Goal: Check status: Check status

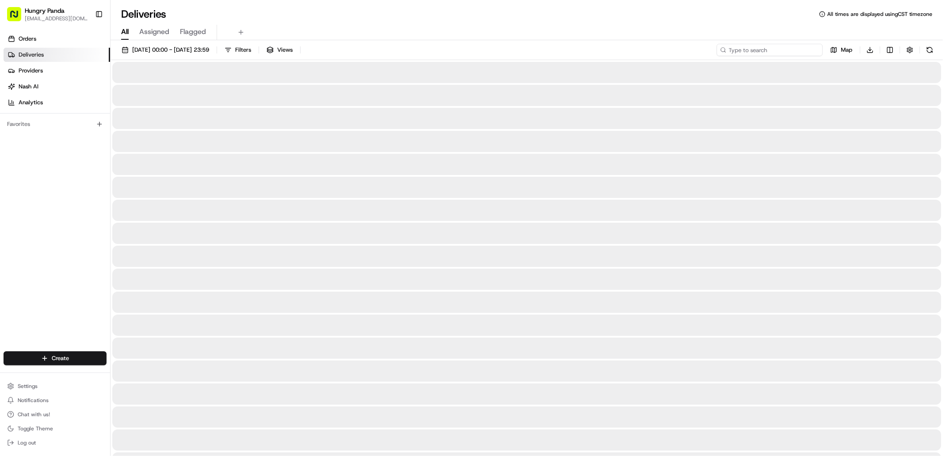
click at [767, 49] on input at bounding box center [770, 50] width 106 height 12
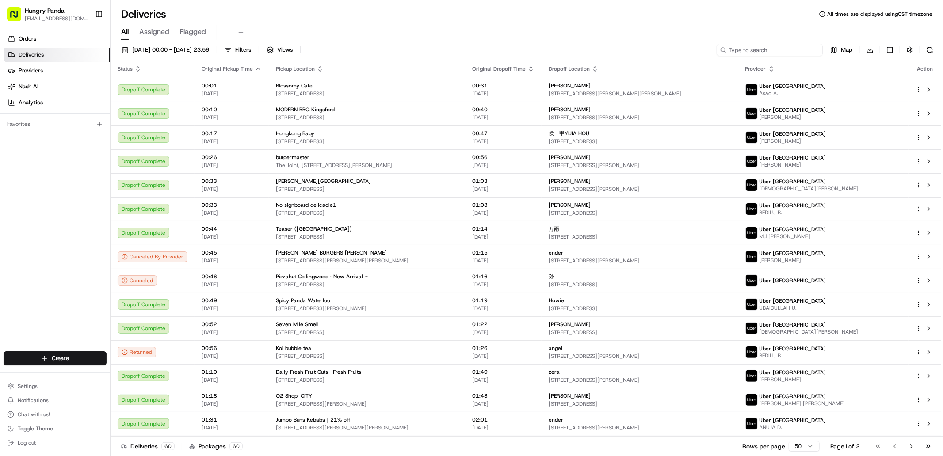
paste input "744432538545079819478"
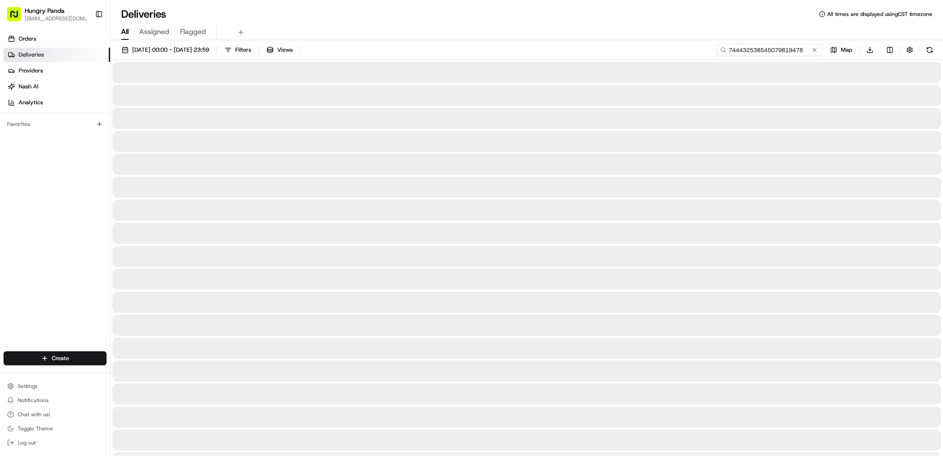
type input "744432538545079819478"
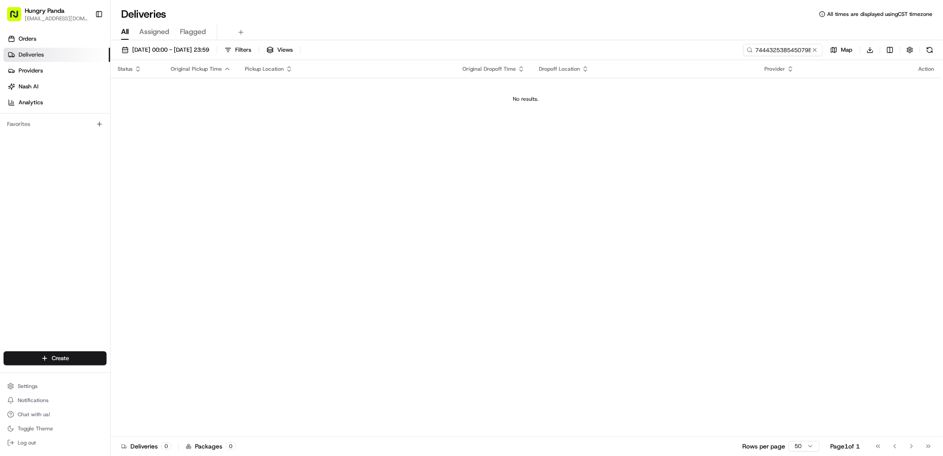
click at [816, 50] on button at bounding box center [815, 50] width 9 height 9
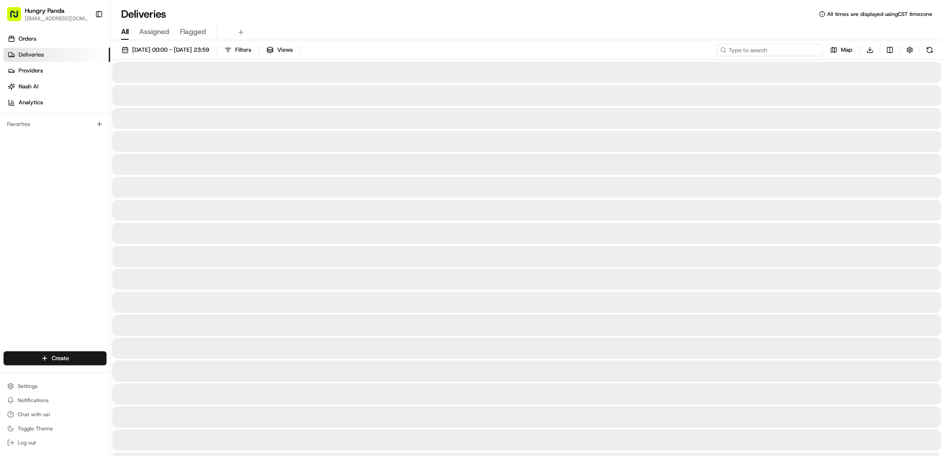
click at [777, 50] on input at bounding box center [770, 50] width 106 height 12
paste input "744432538545079819478"
type input "744432538545079819478"
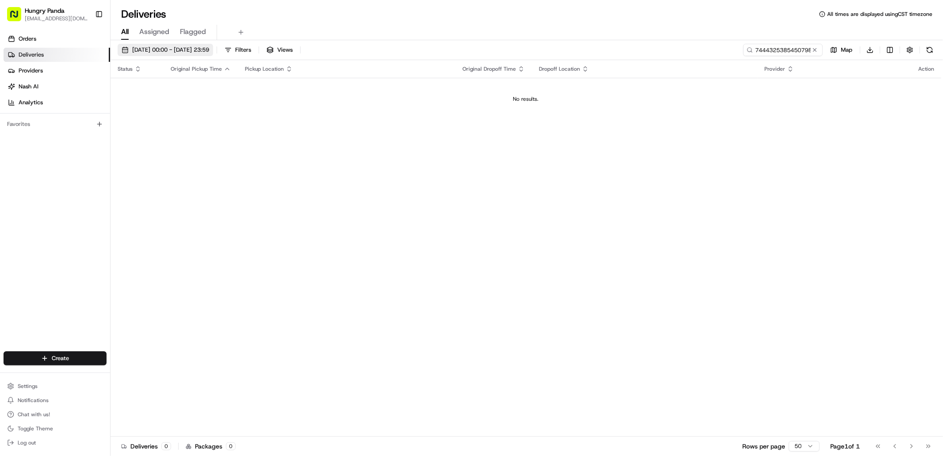
click at [186, 52] on span "[DATE] 00:00 - [DATE] 23:59" at bounding box center [170, 50] width 77 height 8
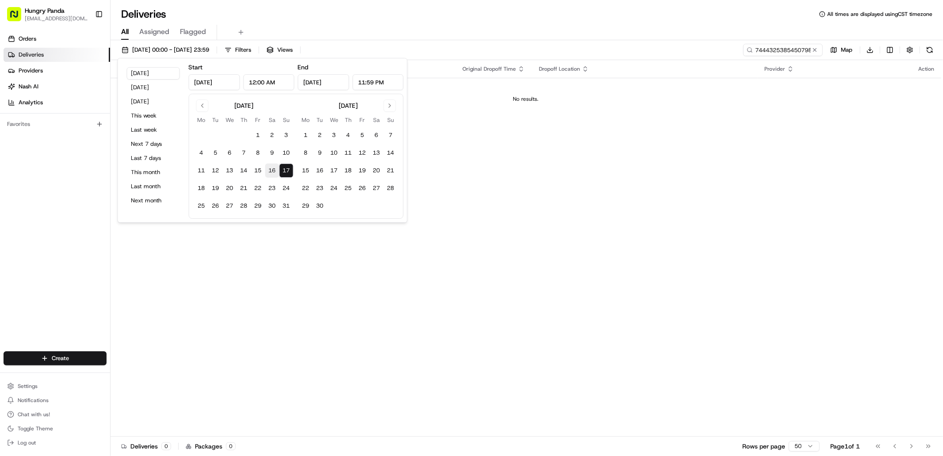
click at [271, 170] on button "16" at bounding box center [272, 171] width 14 height 14
type input "Aug 16, 2025"
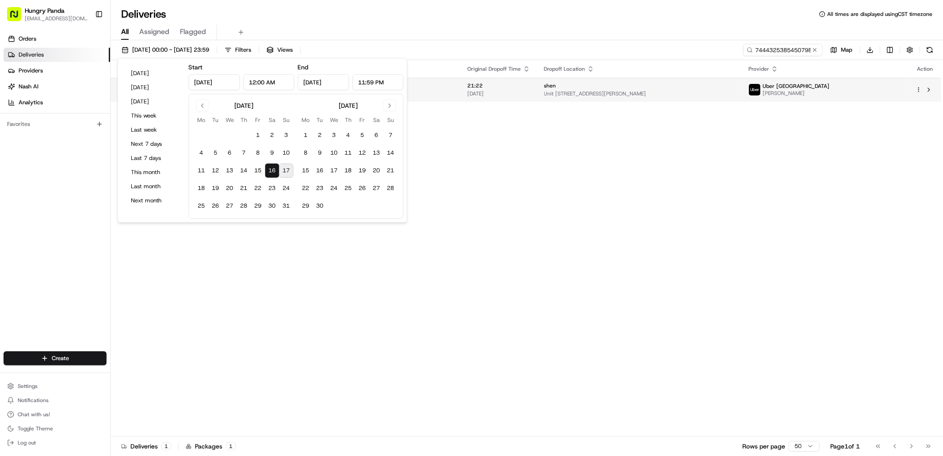
click at [735, 92] on span "Unit 432/7 Defries Ave, Zetland NSW 2017, Australia" at bounding box center [639, 93] width 190 height 7
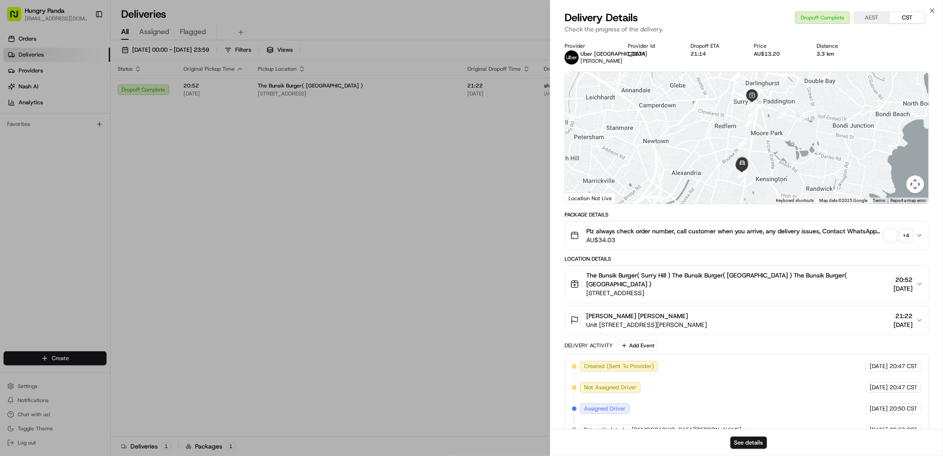
click at [907, 233] on div "+ 4" at bounding box center [907, 236] width 12 height 12
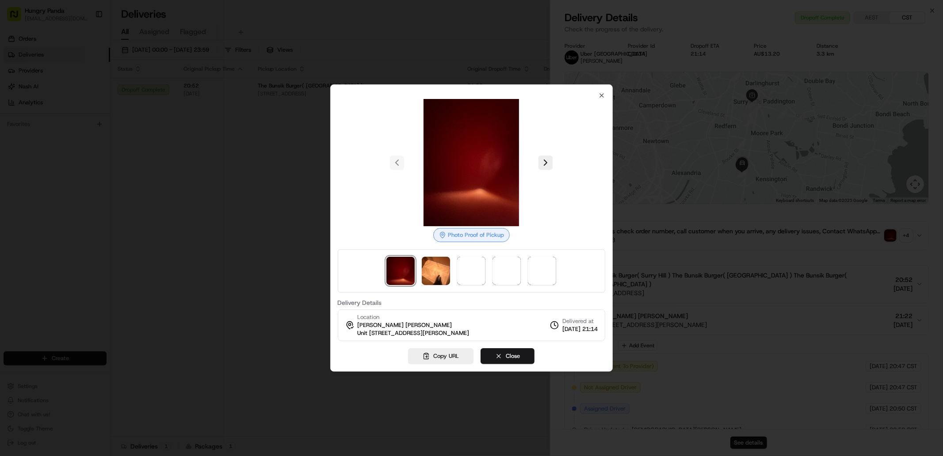
click at [559, 266] on div at bounding box center [472, 270] width 268 height 43
click at [536, 271] on span at bounding box center [542, 271] width 28 height 28
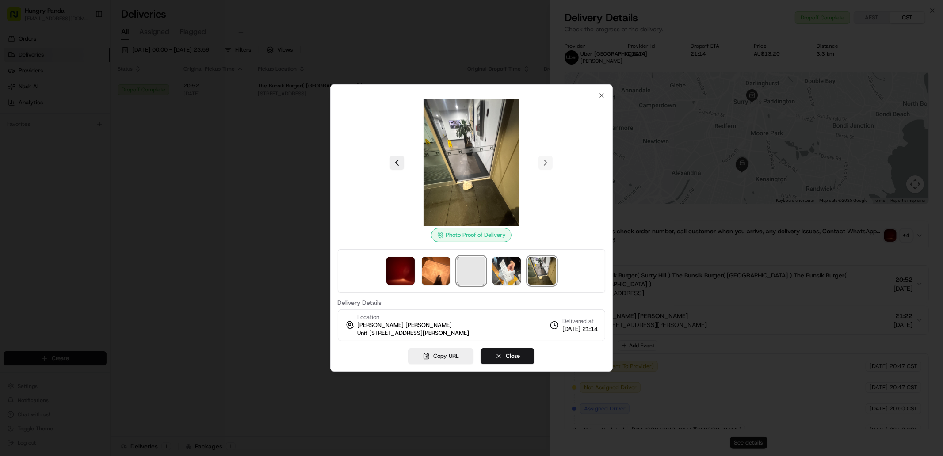
click at [483, 271] on span at bounding box center [471, 271] width 28 height 28
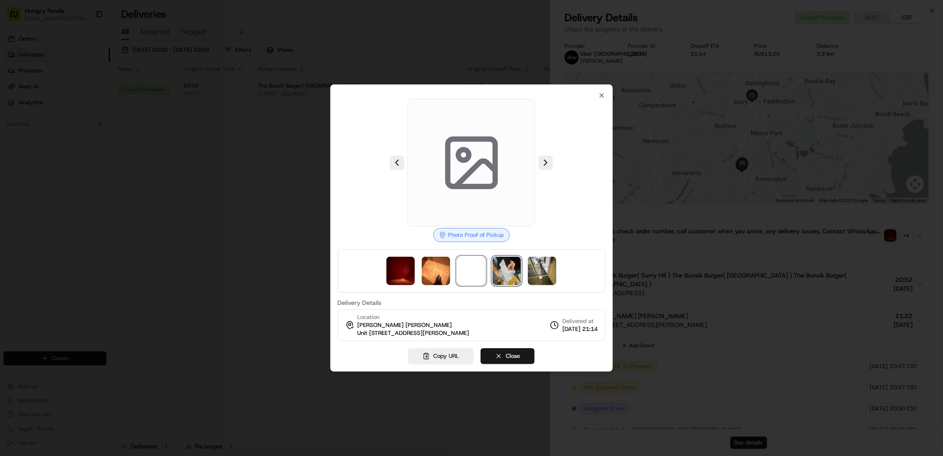
click at [500, 268] on img at bounding box center [507, 271] width 28 height 28
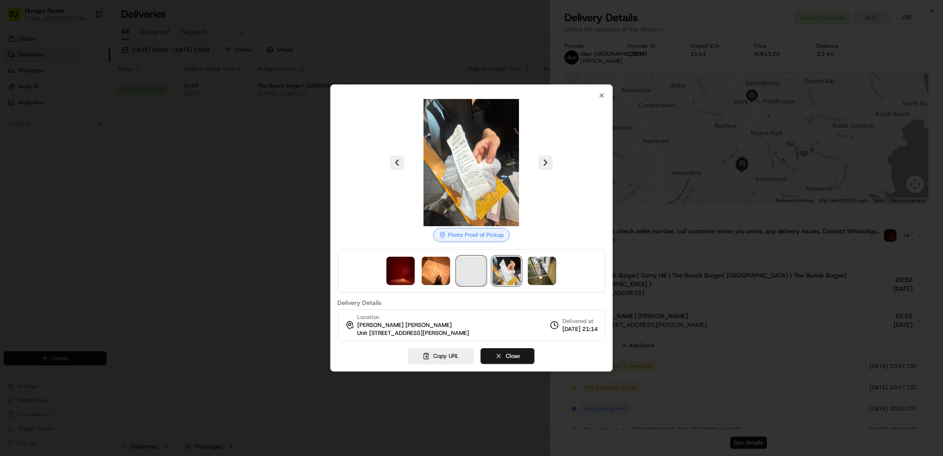
click at [466, 272] on span at bounding box center [471, 271] width 28 height 28
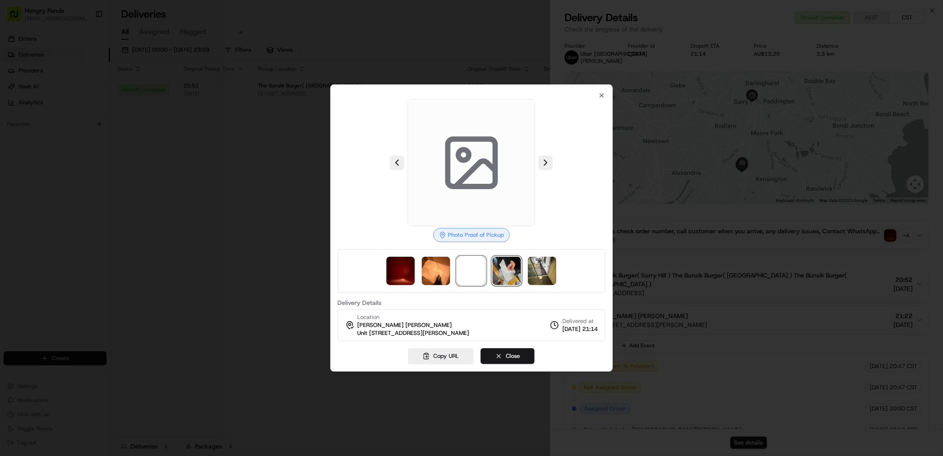
click at [510, 268] on img at bounding box center [507, 271] width 28 height 28
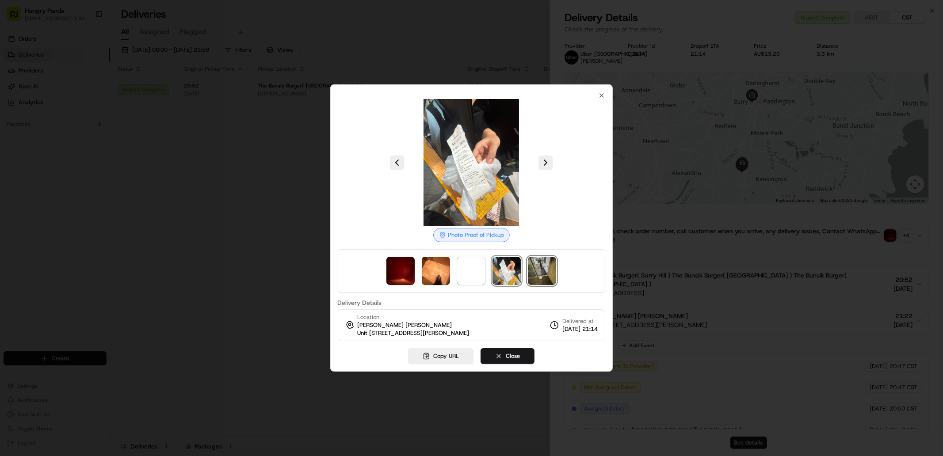
click at [544, 264] on img at bounding box center [542, 271] width 28 height 28
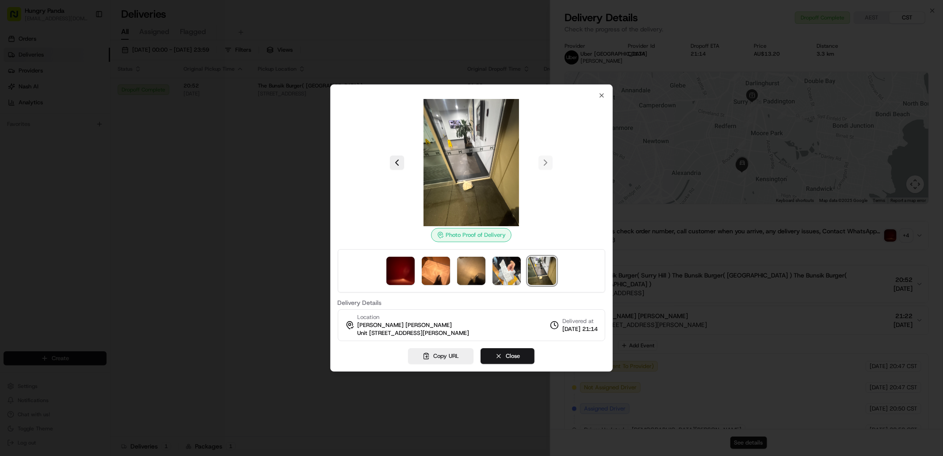
click at [600, 91] on div "Photo Proof of Delivery Delivery Details Location shen shen shen Unit 432/7 Def…" at bounding box center [471, 228] width 283 height 288
click at [602, 93] on icon "button" at bounding box center [601, 95] width 7 height 7
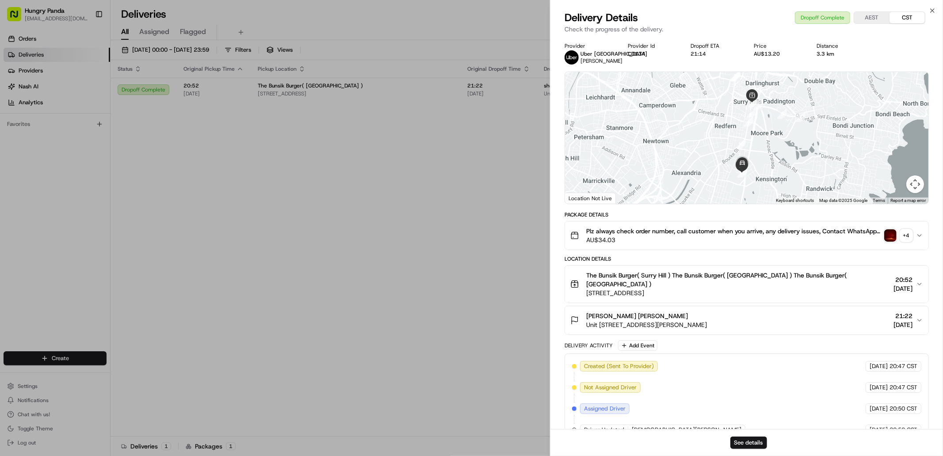
click at [462, 117] on div at bounding box center [471, 228] width 943 height 456
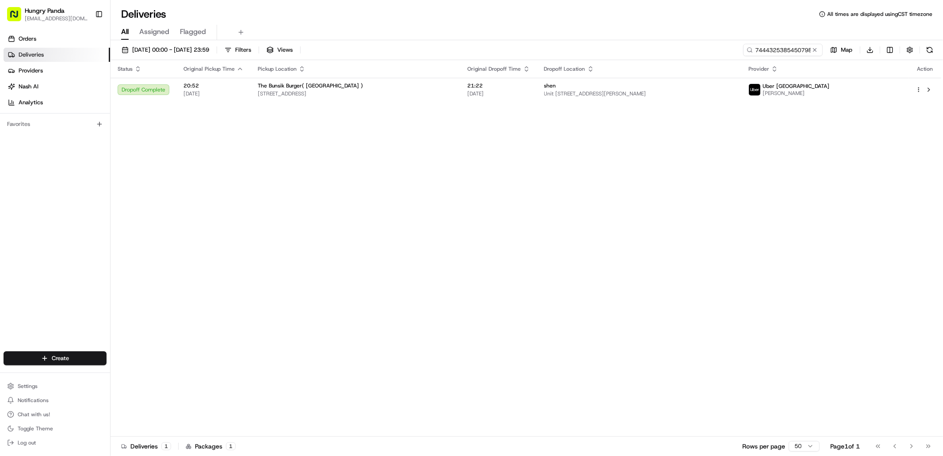
drag, startPoint x: 816, startPoint y: 51, endPoint x: 810, endPoint y: 51, distance: 5.8
click at [815, 51] on button at bounding box center [815, 50] width 9 height 9
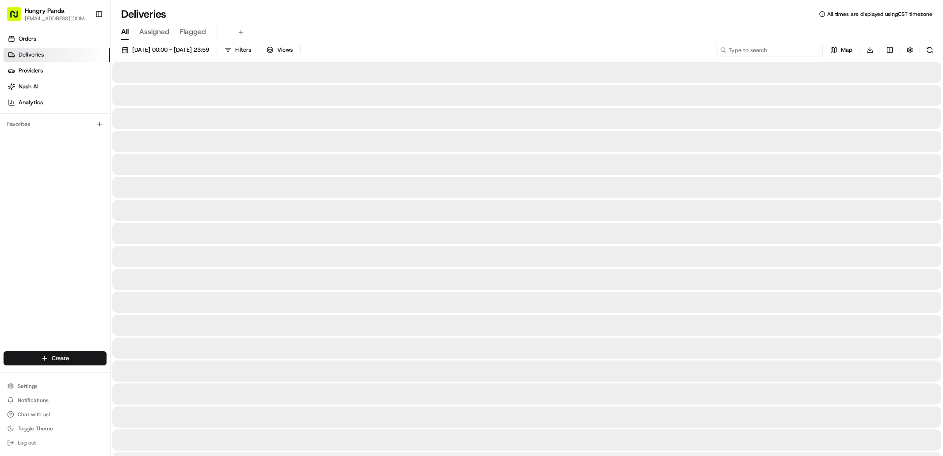
click at [803, 51] on input at bounding box center [770, 50] width 106 height 12
paste input "6540362685154729271602"
type input "6540362685154729271602"
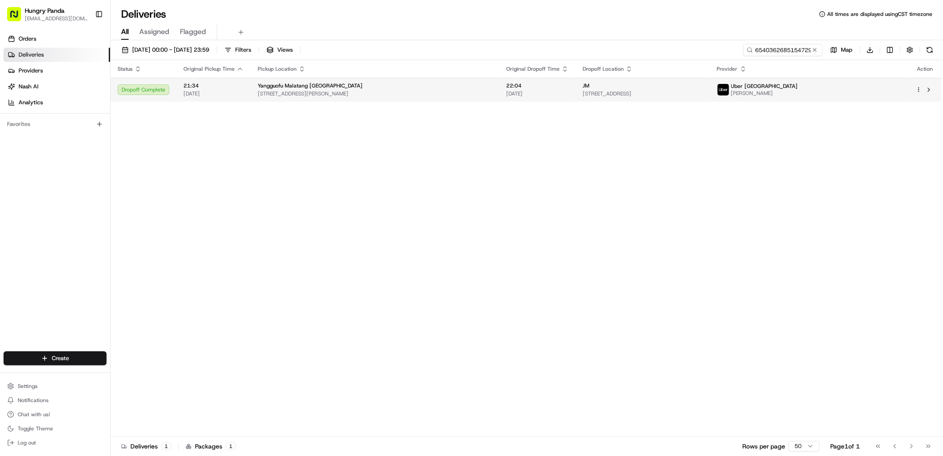
click at [832, 80] on td "Uber Australia ISMAIL A." at bounding box center [809, 90] width 199 height 24
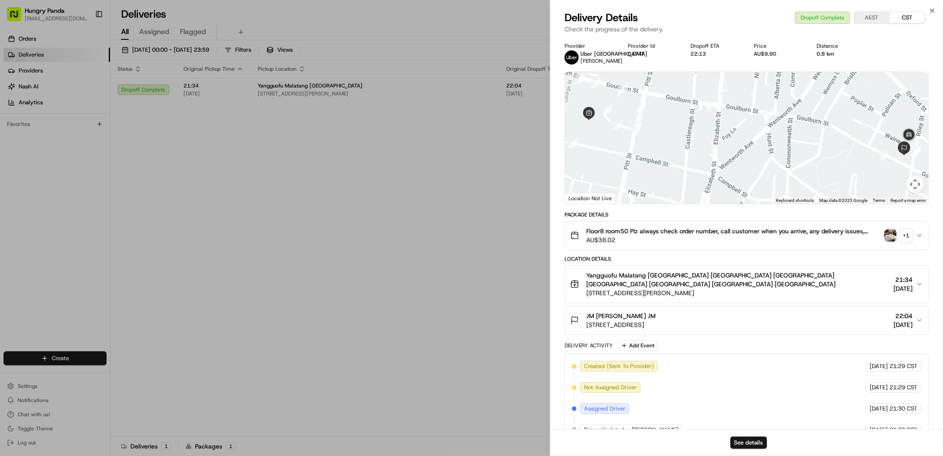
click at [913, 237] on div "Floor8 room50 Plz always check order number, call customer when you arrive, any…" at bounding box center [744, 236] width 346 height 18
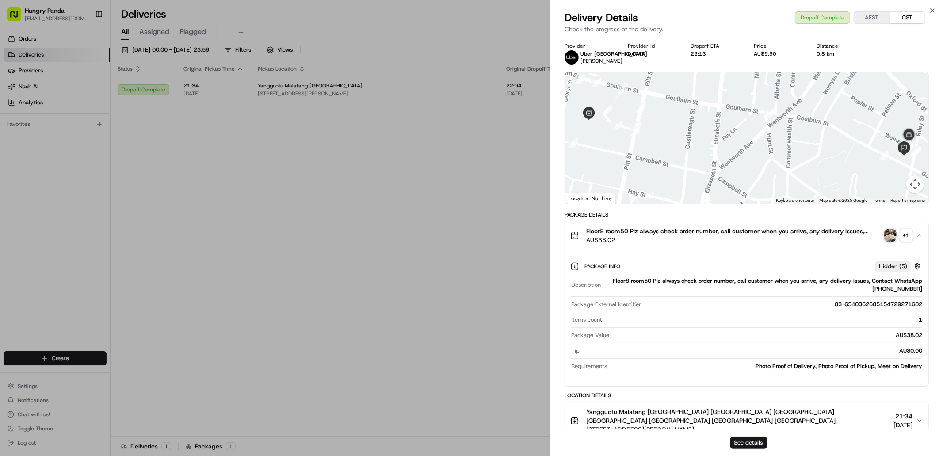
click at [907, 237] on div "+ 1" at bounding box center [907, 236] width 12 height 12
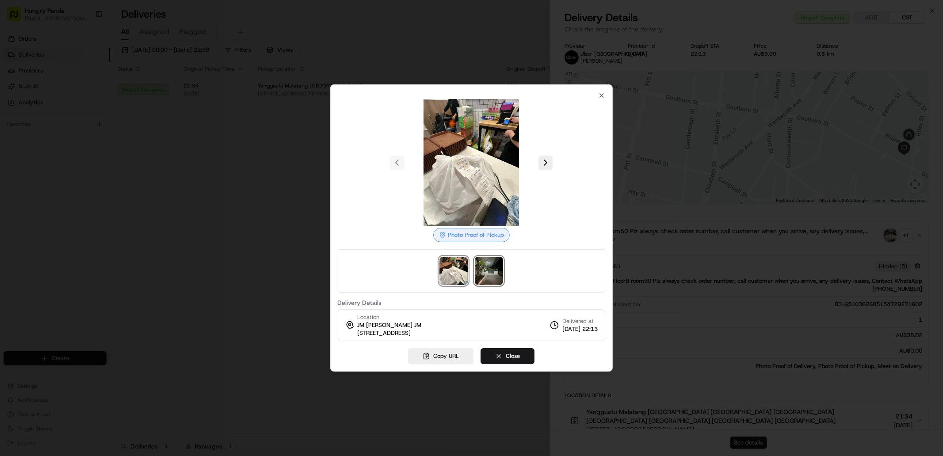
drag, startPoint x: 492, startPoint y: 275, endPoint x: 491, endPoint y: 260, distance: 14.6
click at [491, 275] on img at bounding box center [489, 271] width 28 height 28
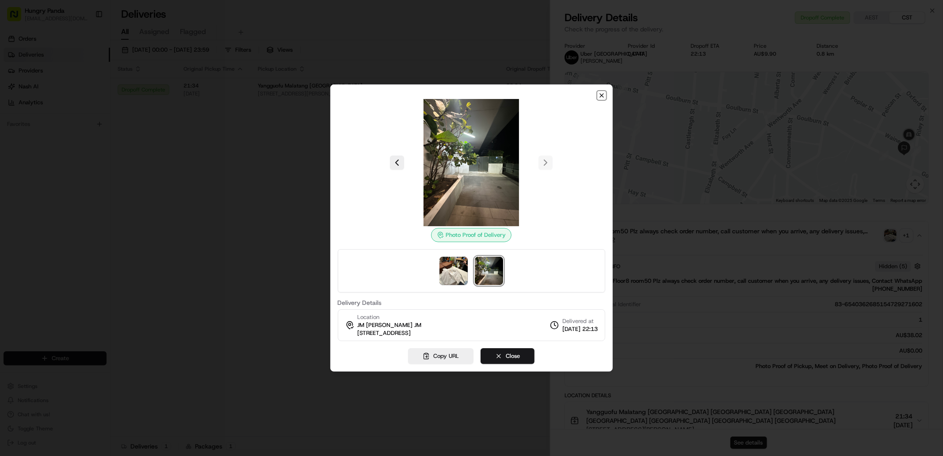
click at [604, 99] on icon "button" at bounding box center [601, 95] width 7 height 7
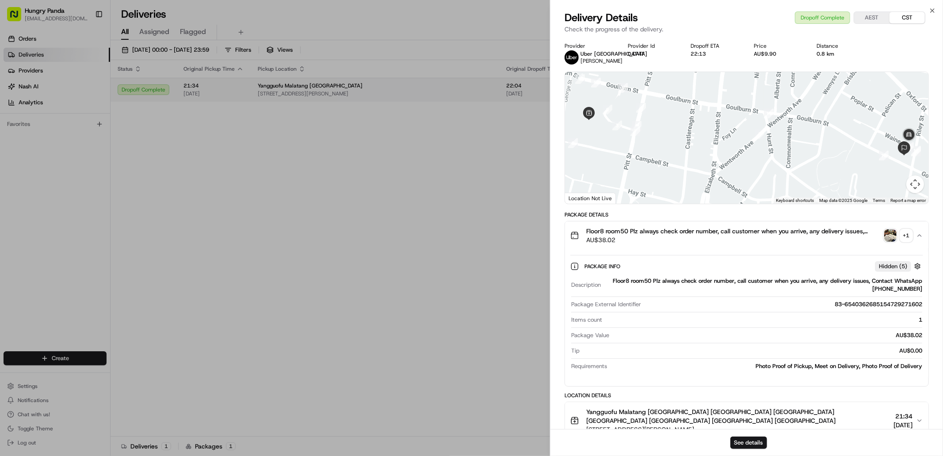
drag, startPoint x: 415, startPoint y: 177, endPoint x: 691, endPoint y: 98, distance: 287.6
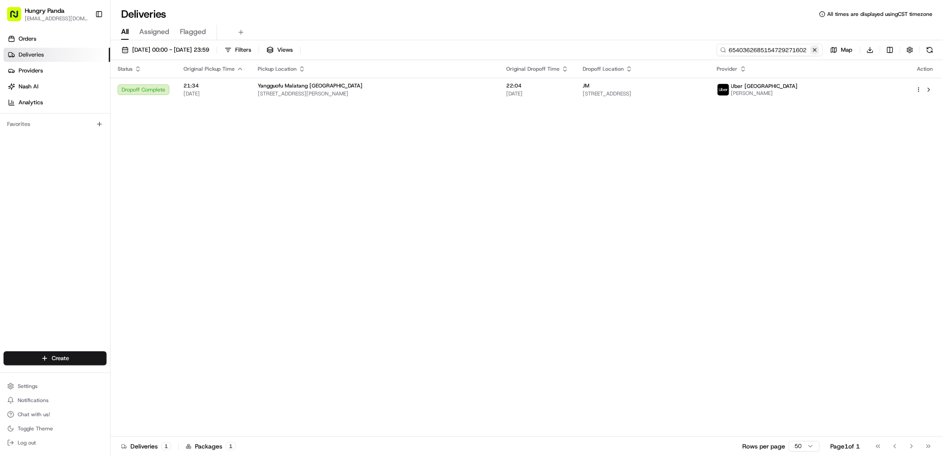
click at [813, 55] on input "6540362685154729271602" at bounding box center [770, 50] width 106 height 12
click at [814, 53] on button at bounding box center [815, 50] width 9 height 9
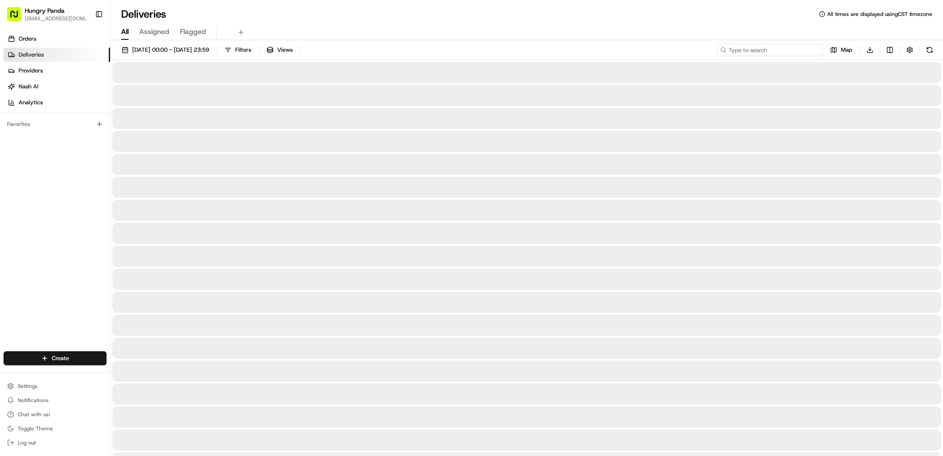
click at [786, 52] on input at bounding box center [770, 50] width 106 height 12
paste input "7973359475351771131979"
type input "7973359475351771131979"
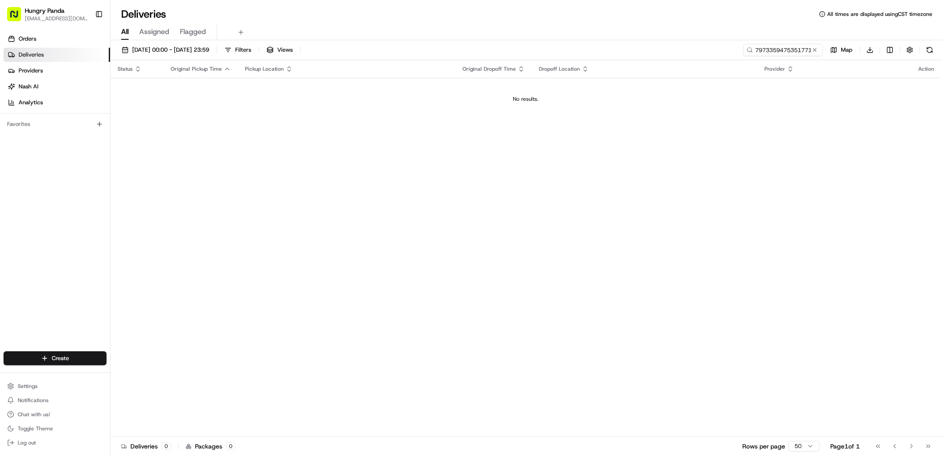
click at [817, 47] on button at bounding box center [815, 50] width 9 height 9
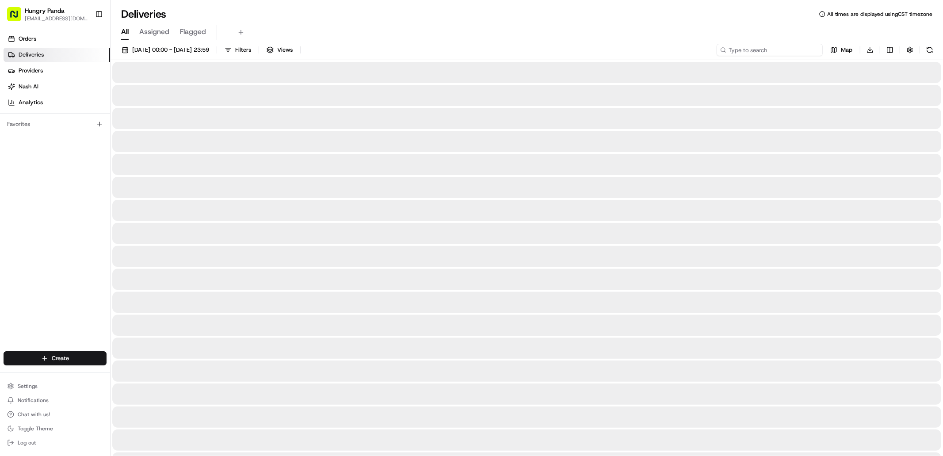
click at [794, 46] on input at bounding box center [770, 50] width 106 height 12
paste input "7973359475351771131979"
type input "7973359475351771131979"
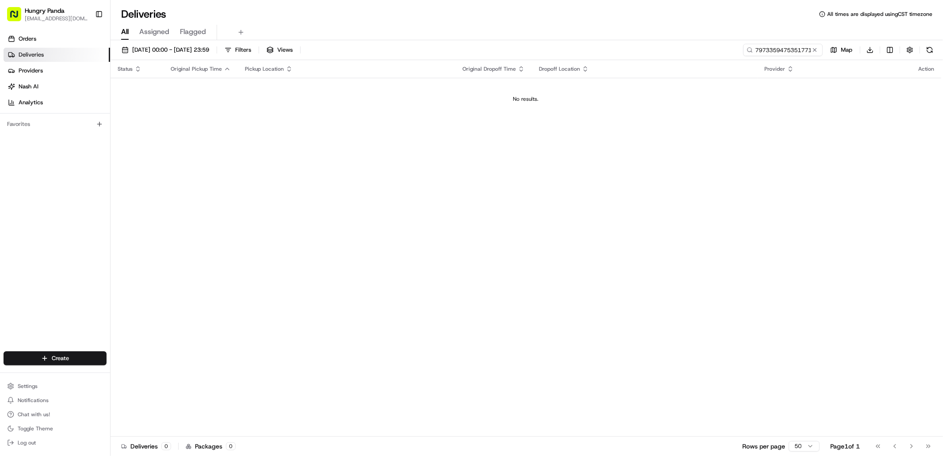
drag, startPoint x: 813, startPoint y: 51, endPoint x: 793, endPoint y: 51, distance: 19.9
click at [813, 51] on button at bounding box center [815, 50] width 9 height 9
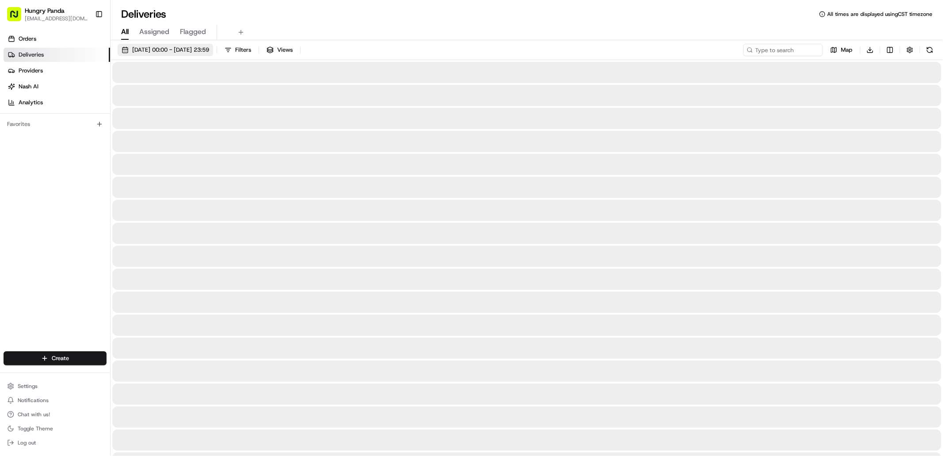
click at [209, 50] on span "16/08/2025 00:00 - 16/08/2025 23:59" at bounding box center [170, 50] width 77 height 8
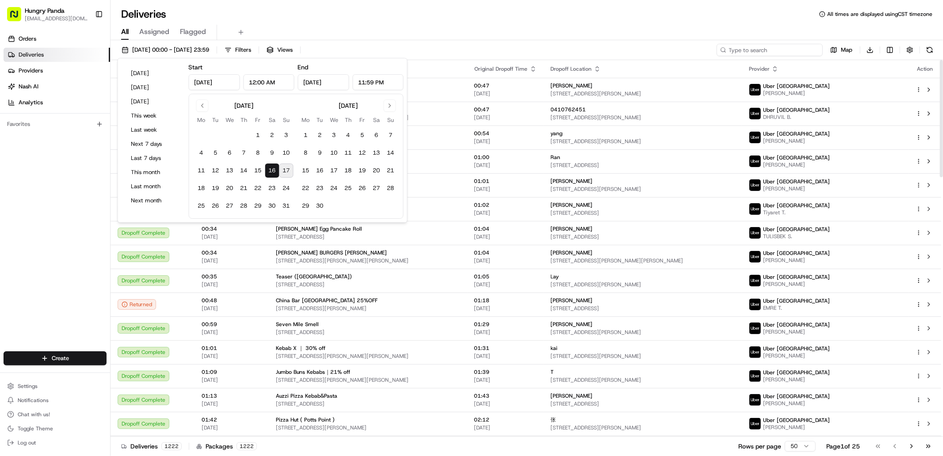
click at [778, 50] on input at bounding box center [770, 50] width 106 height 12
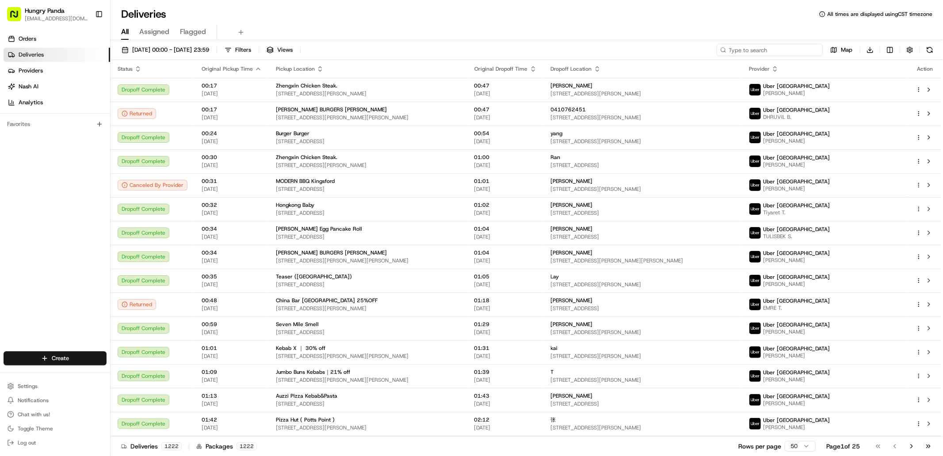
paste input "7973359475351771131979"
click at [730, 54] on input "7973359475351771131979" at bounding box center [770, 50] width 106 height 12
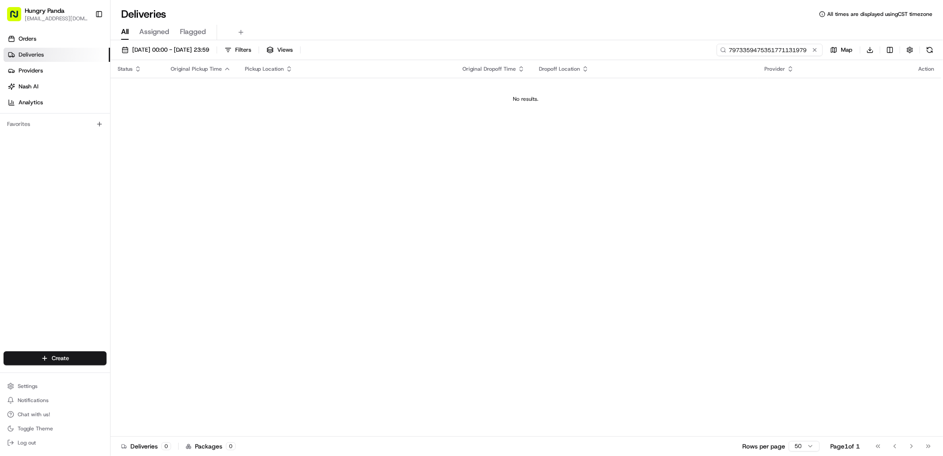
type input "7973359475351771131979"
click at [203, 49] on span "16/08/2025 00:00 - 16/08/2025 23:59" at bounding box center [170, 50] width 77 height 8
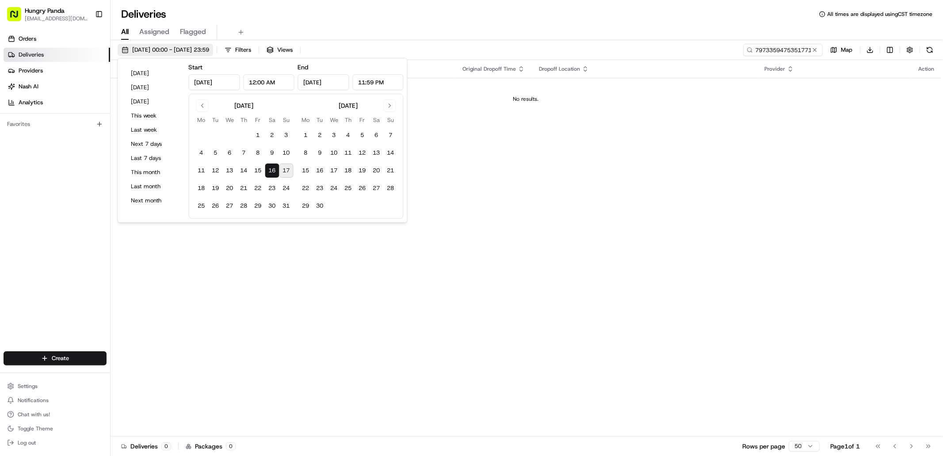
click at [139, 49] on span "16/08/2025 00:00 - 16/08/2025 23:59" at bounding box center [170, 50] width 77 height 8
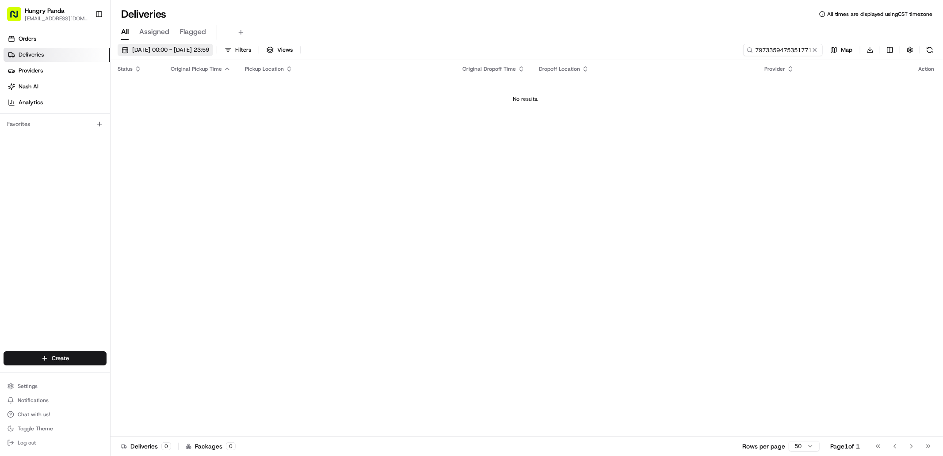
click at [203, 50] on span "16/08/2025 00:00 - 16/08/2025 23:59" at bounding box center [170, 50] width 77 height 8
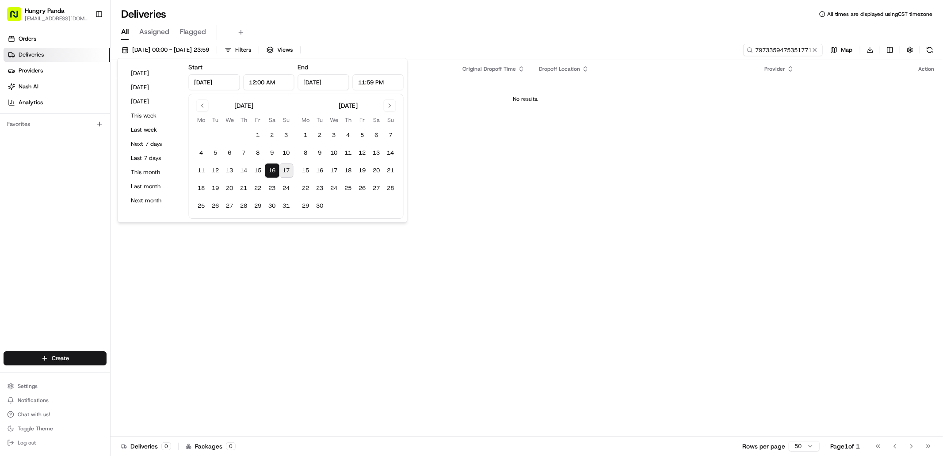
click at [322, 85] on input "Aug 16, 2025" at bounding box center [323, 82] width 51 height 16
type input "Aug 18, 2025"
click at [506, 170] on div "Status Original Pickup Time Pickup Location Original Dropoff Time Dropoff Locat…" at bounding box center [526, 248] width 831 height 377
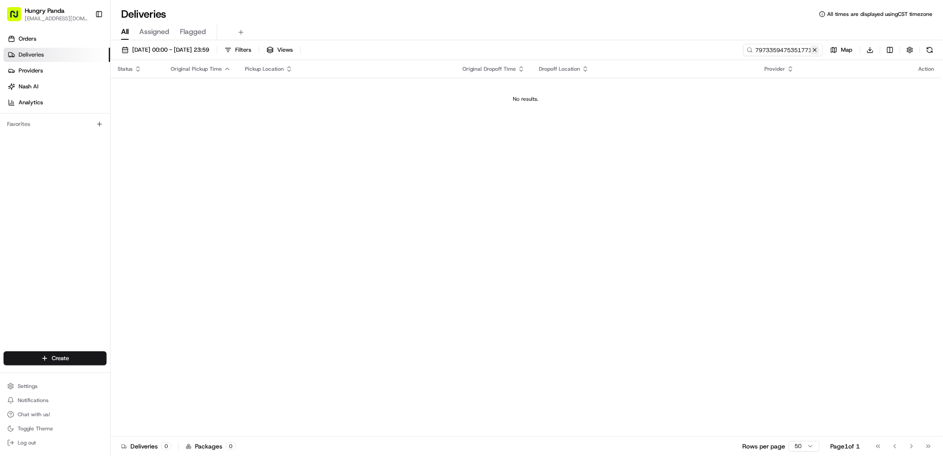
click at [812, 51] on button at bounding box center [815, 50] width 9 height 9
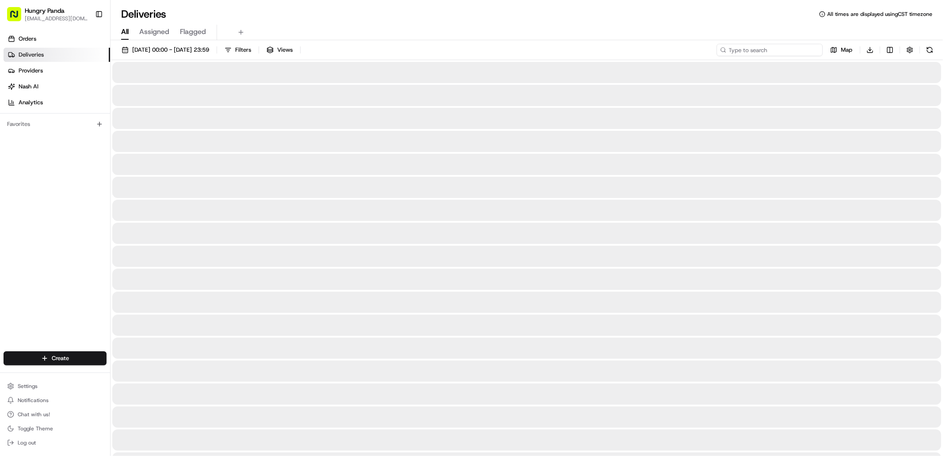
click at [782, 51] on input at bounding box center [770, 50] width 106 height 12
paste input "7973359475351771131979"
type input "7973359475351771131979"
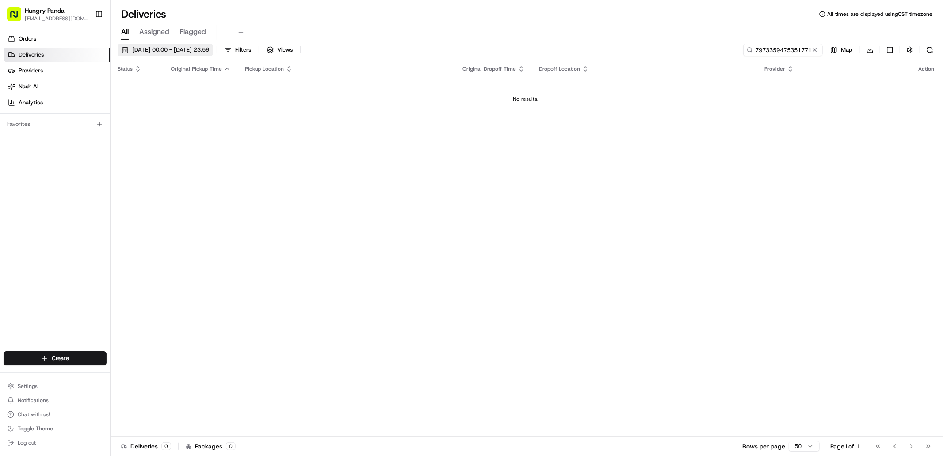
click at [138, 54] on button "16/08/2025 00:00 - 18/08/2025 23:59" at bounding box center [166, 50] width 96 height 12
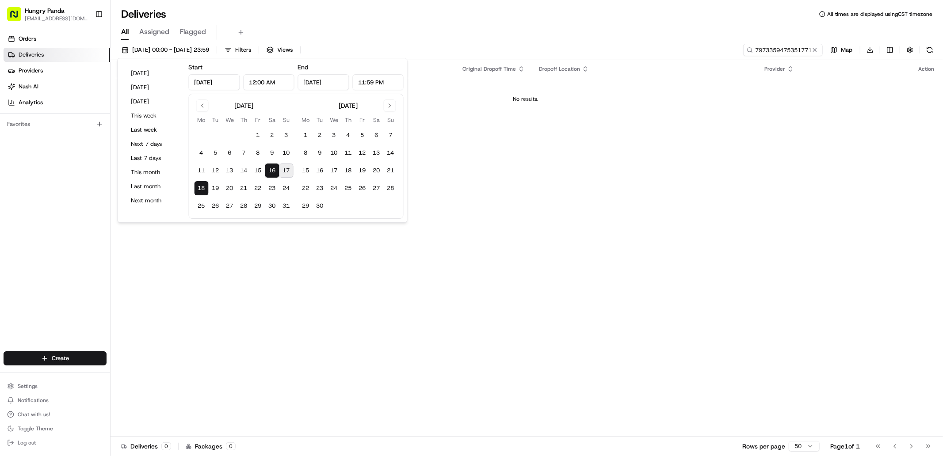
click at [282, 173] on button "17" at bounding box center [287, 171] width 14 height 14
type input "Aug 17, 2025"
click at [318, 82] on input "Aug 17, 2025" at bounding box center [323, 82] width 51 height 16
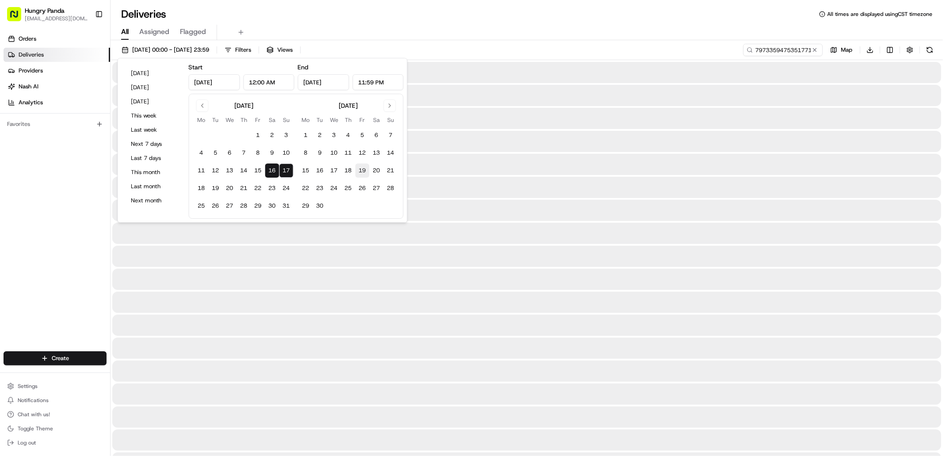
click at [361, 169] on button "19" at bounding box center [363, 171] width 14 height 14
type input "Sep 19, 2025"
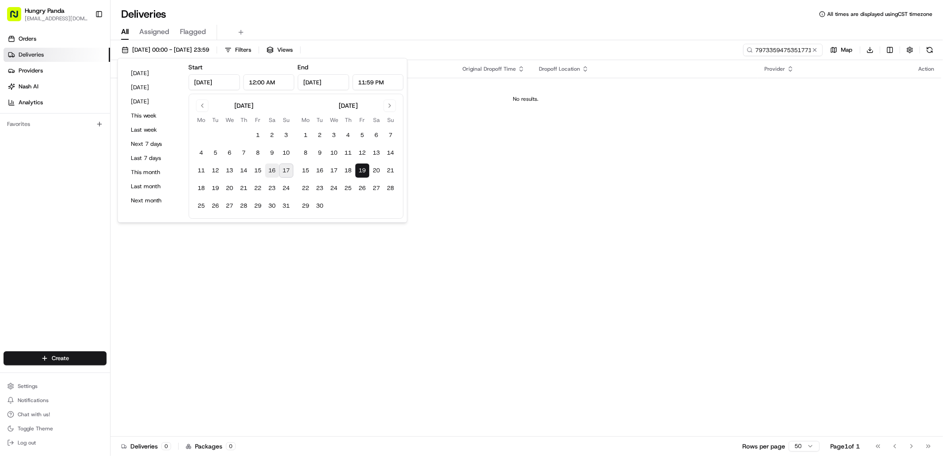
click at [275, 172] on button "16" at bounding box center [272, 171] width 14 height 14
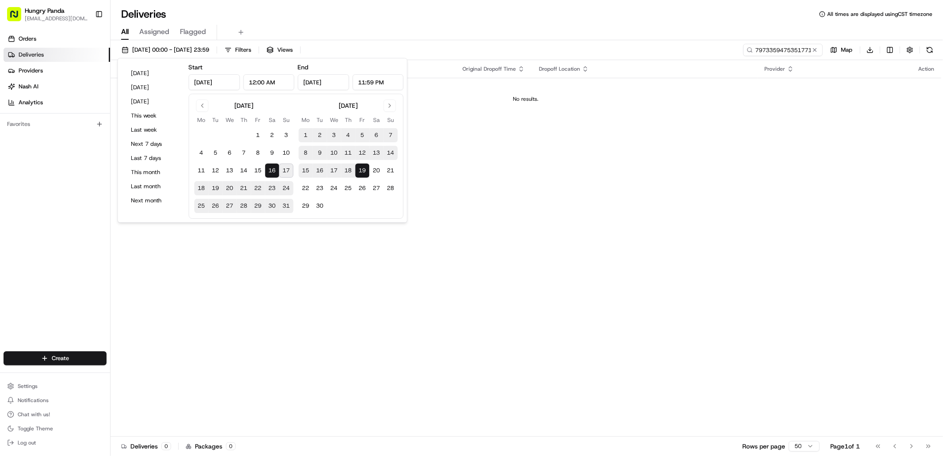
click at [284, 172] on button "17" at bounding box center [287, 171] width 14 height 14
type input "Aug 17, 2025"
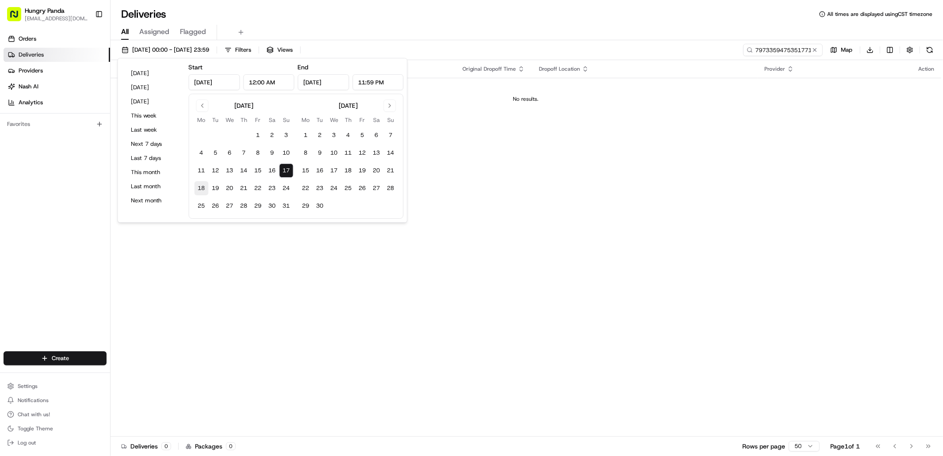
click at [202, 188] on button "18" at bounding box center [202, 188] width 14 height 14
type input "Aug 18, 2025"
click at [240, 166] on button "14" at bounding box center [244, 171] width 14 height 14
type input "Aug 14, 2025"
click at [258, 170] on button "15" at bounding box center [258, 171] width 14 height 14
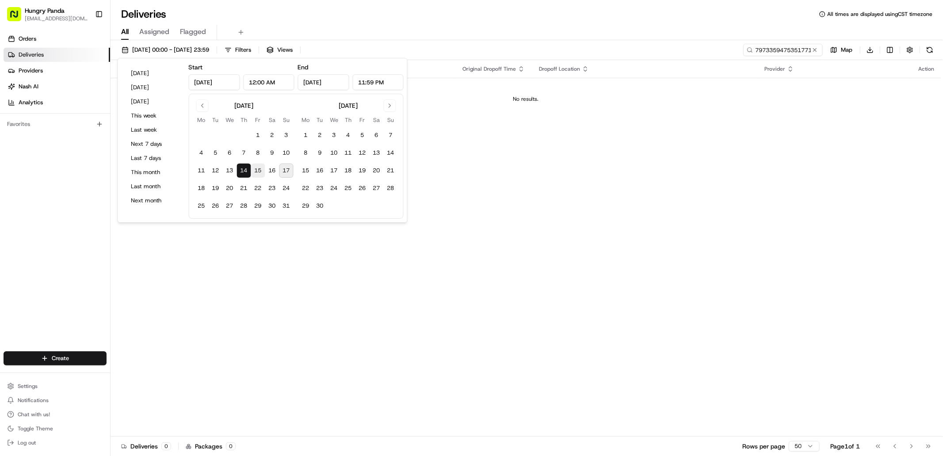
type input "Aug 15, 2025"
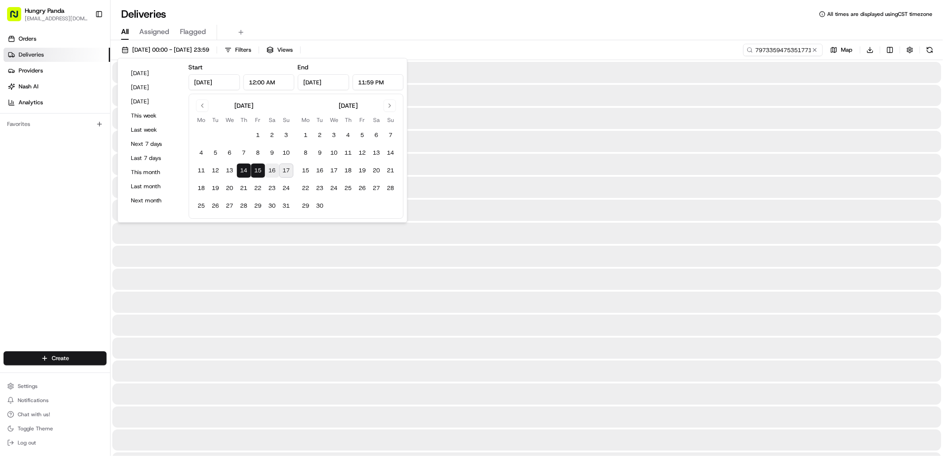
click at [275, 171] on button "16" at bounding box center [272, 171] width 14 height 14
type input "Aug 16, 2025"
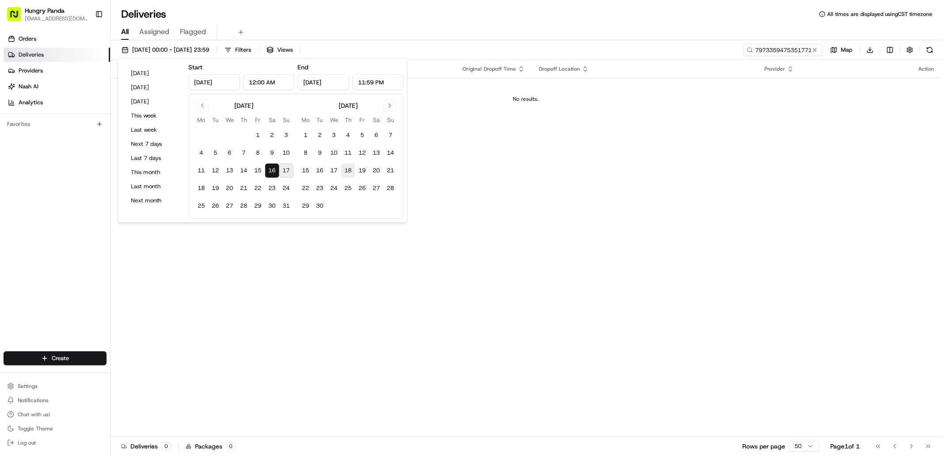
click at [349, 171] on button "18" at bounding box center [348, 171] width 14 height 14
type input "Sep 18, 2025"
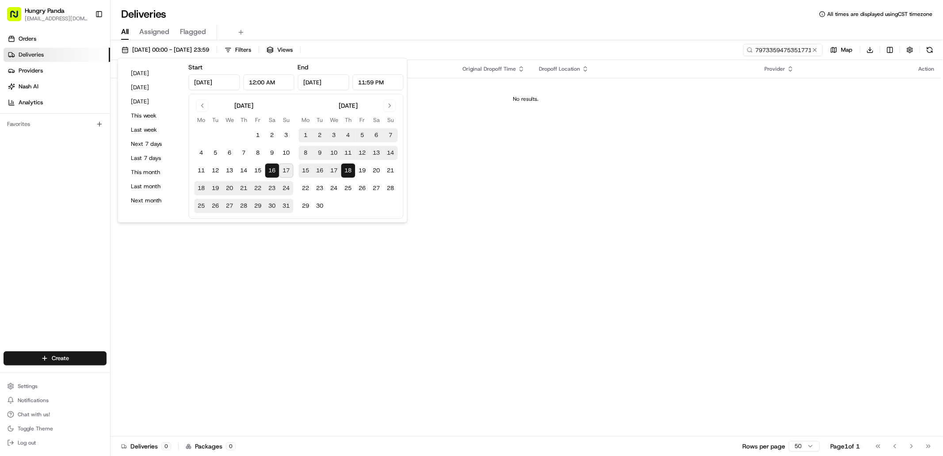
click at [349, 170] on button "18" at bounding box center [348, 171] width 14 height 14
type input "Sep 18, 2025"
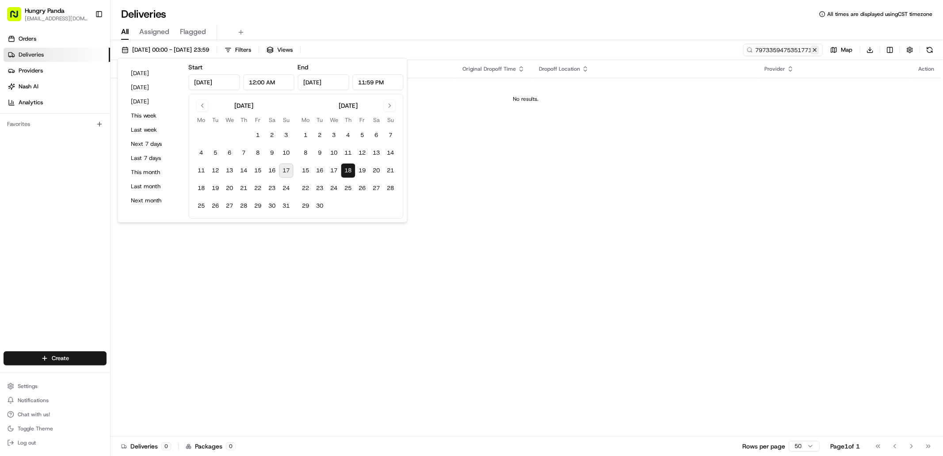
click at [816, 50] on button at bounding box center [815, 50] width 9 height 9
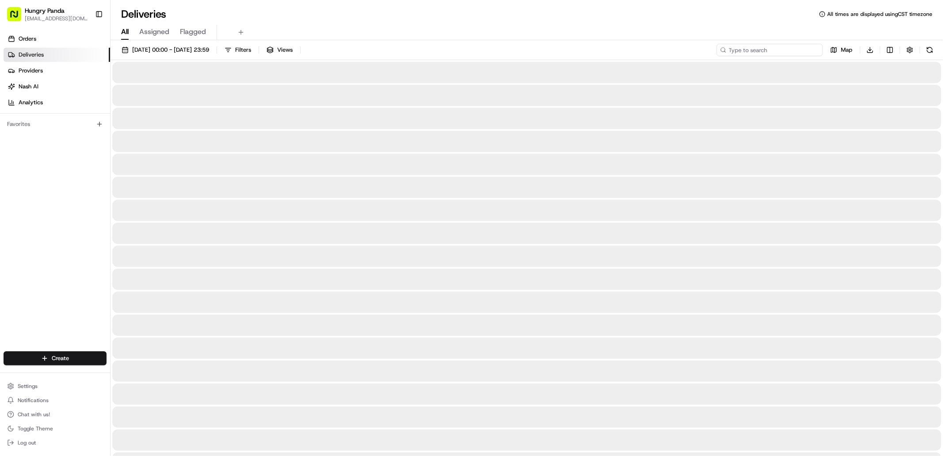
click at [799, 46] on input at bounding box center [770, 50] width 106 height 12
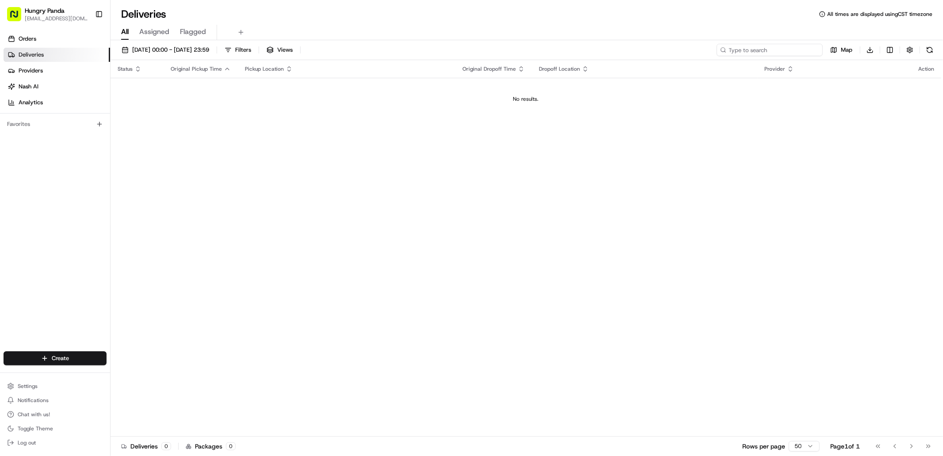
paste input "7973359475351771131979"
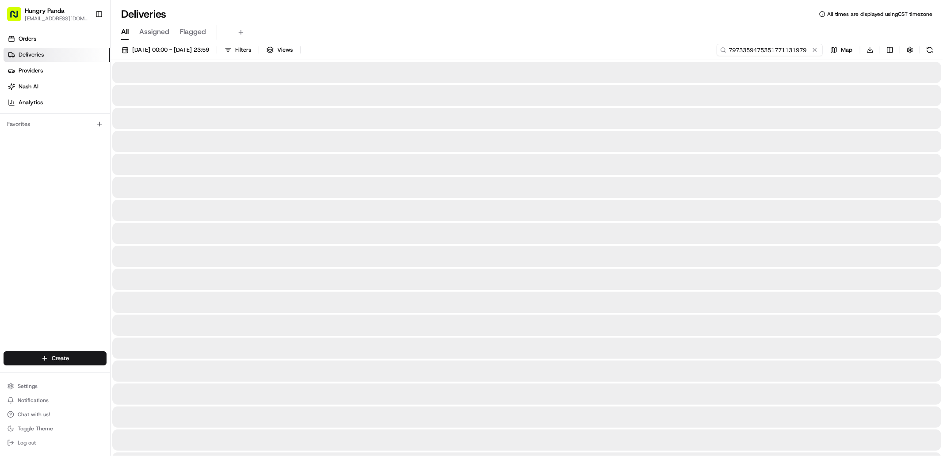
type input "7973359475351771131979"
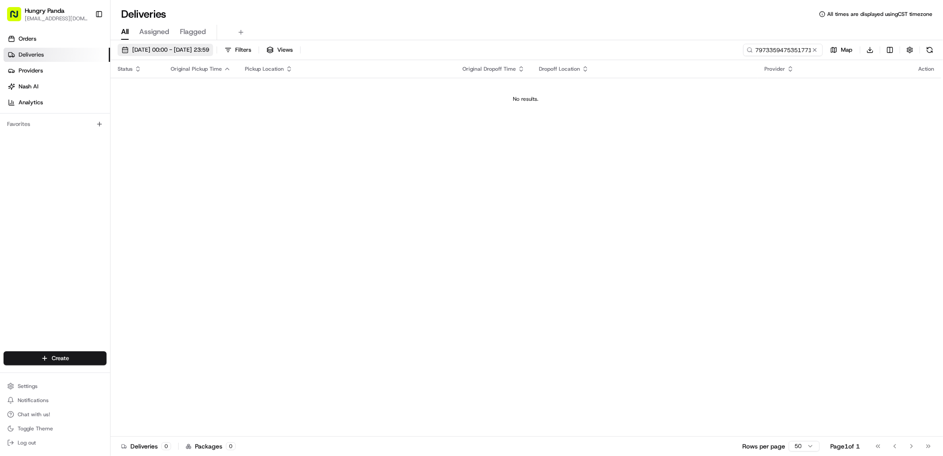
click at [174, 50] on span "18/09/2025 00:00 - 18/09/2025 23:59" at bounding box center [170, 50] width 77 height 8
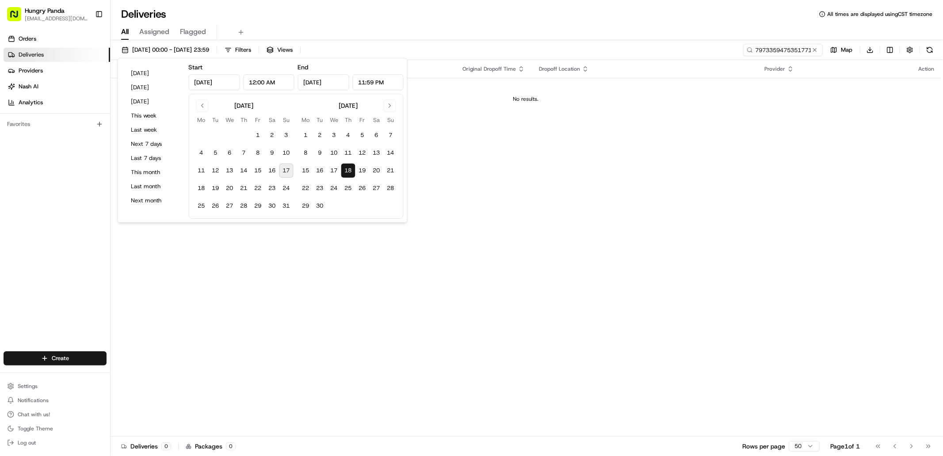
click at [292, 169] on button "17" at bounding box center [287, 171] width 14 height 14
type input "Aug 17, 2025"
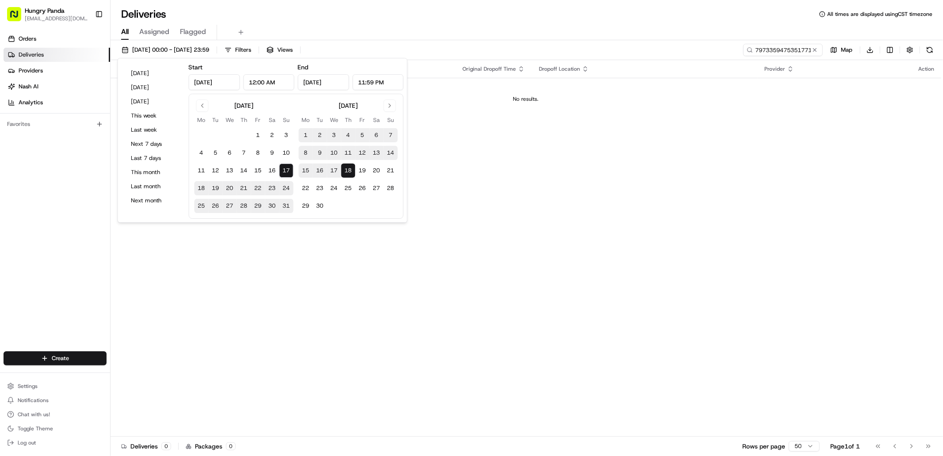
click at [323, 83] on input "Sep 18, 2025" at bounding box center [323, 82] width 51 height 16
click at [321, 85] on input "Sep 18, 2025" at bounding box center [323, 82] width 51 height 16
type input "Sep 17, 2025"
click at [730, 124] on div "Status Original Pickup Time Pickup Location Original Dropoff Time Dropoff Locat…" at bounding box center [526, 248] width 831 height 377
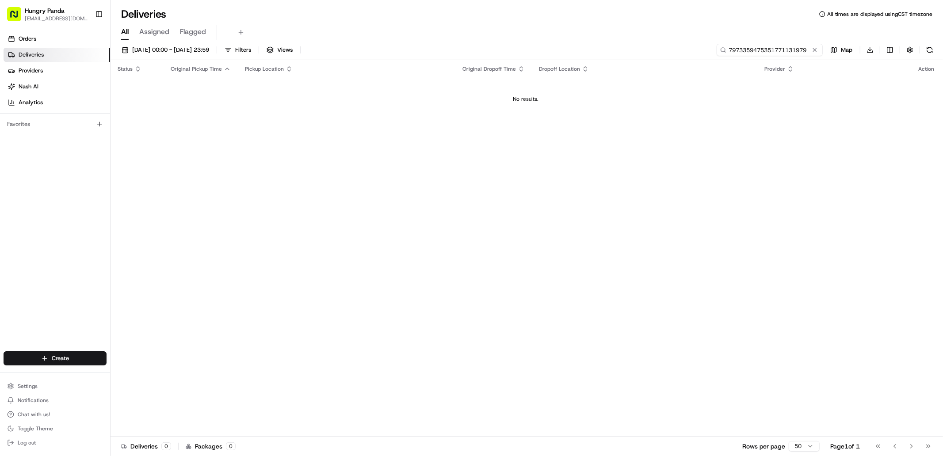
click at [761, 51] on input "7973359475351771131979" at bounding box center [770, 50] width 106 height 12
click at [810, 51] on input "7973359475351771131979" at bounding box center [770, 50] width 106 height 12
drag, startPoint x: 811, startPoint y: 51, endPoint x: 802, endPoint y: 51, distance: 8.4
click at [802, 51] on div "7973359475351771131979" at bounding box center [784, 50] width 80 height 12
click at [815, 50] on button at bounding box center [815, 50] width 9 height 9
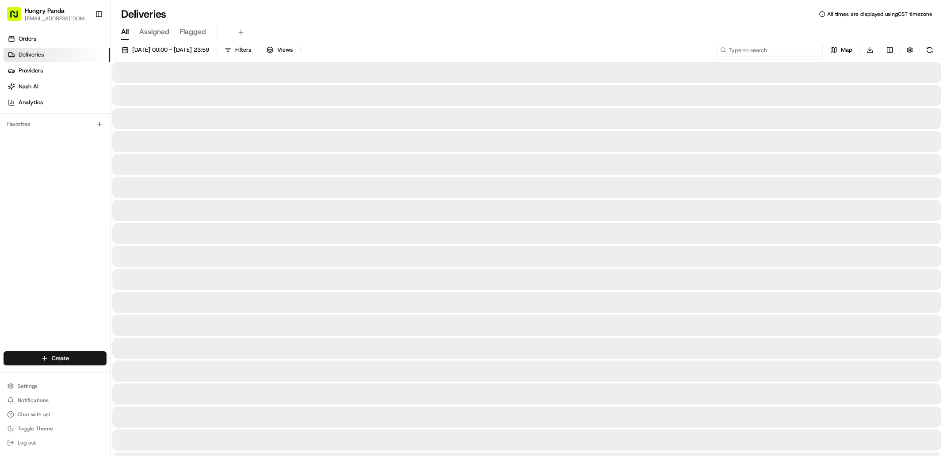
drag, startPoint x: 802, startPoint y: 51, endPoint x: 796, endPoint y: 55, distance: 7.0
click at [801, 51] on input at bounding box center [770, 50] width 106 height 12
paste input "7973359475351771131979"
type input "7973359475351771131979"
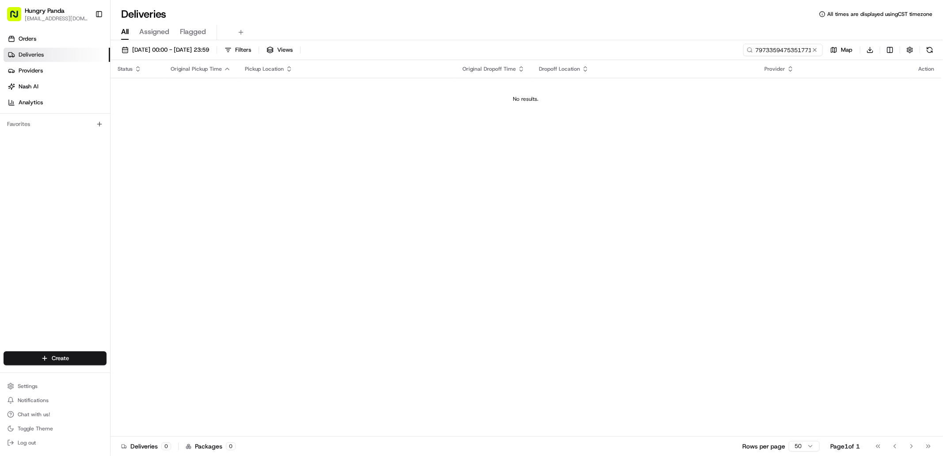
click at [814, 50] on button at bounding box center [815, 50] width 9 height 9
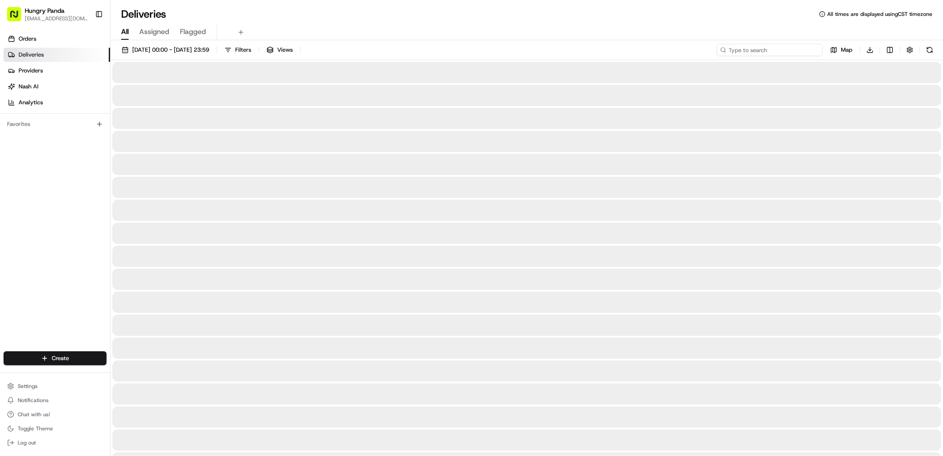
click at [808, 50] on input at bounding box center [770, 50] width 106 height 12
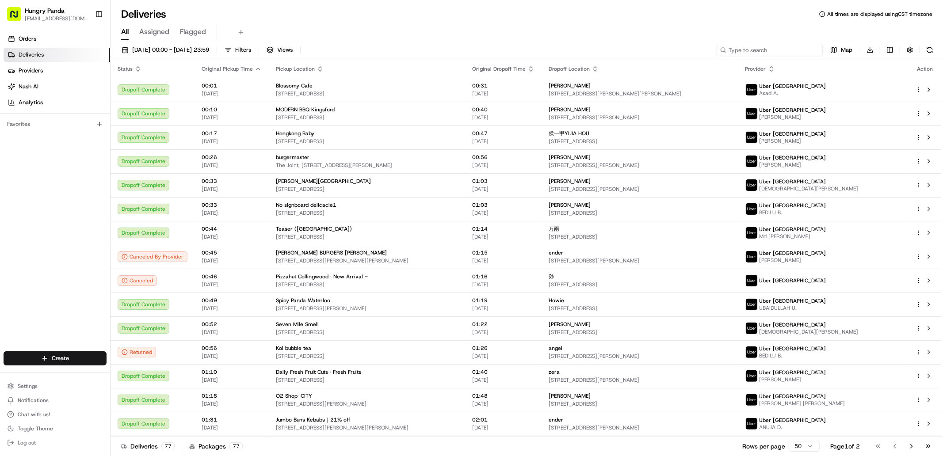
paste input "7973359475351771131979"
type input "7973359475351771131979"
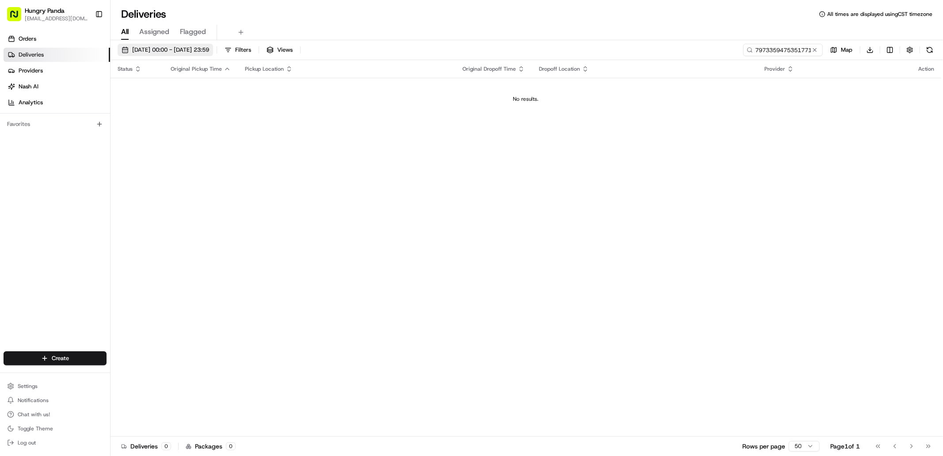
click at [209, 51] on span "17/08/2025 00:00 - 17/09/2025 23:59" at bounding box center [170, 50] width 77 height 8
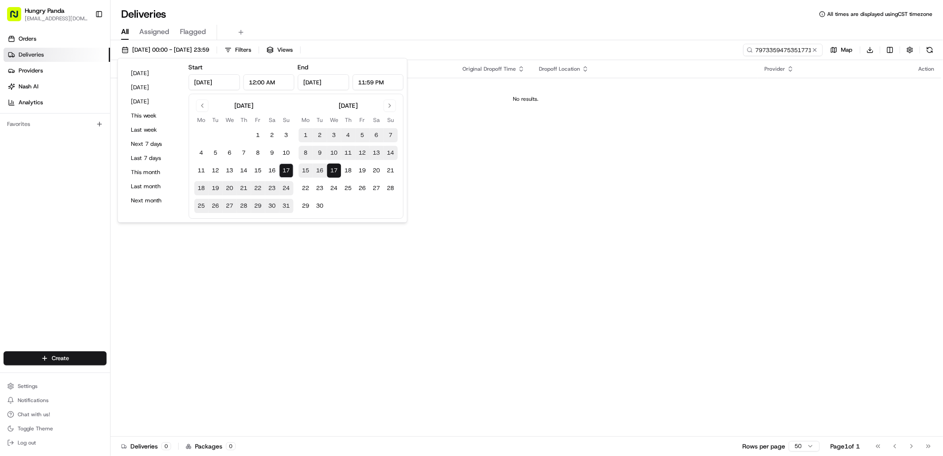
click at [322, 86] on input "Sep 17, 2025" at bounding box center [323, 82] width 51 height 16
type input "Sep 18, 2025"
click at [493, 109] on td "No results." at bounding box center [526, 99] width 831 height 42
